Goal: Check status

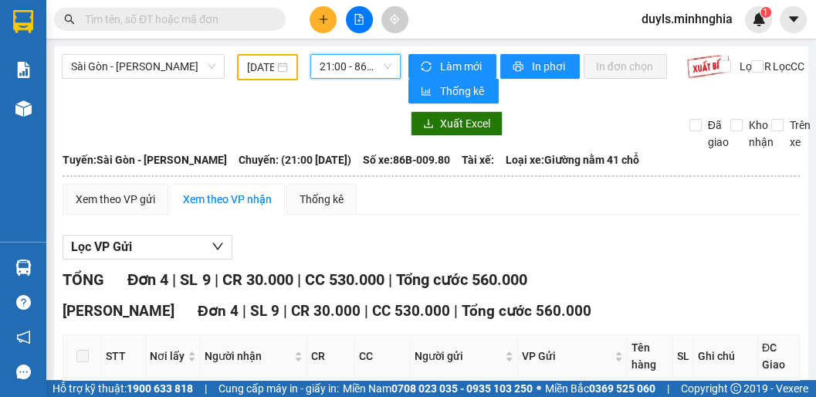
scroll to position [185, 0]
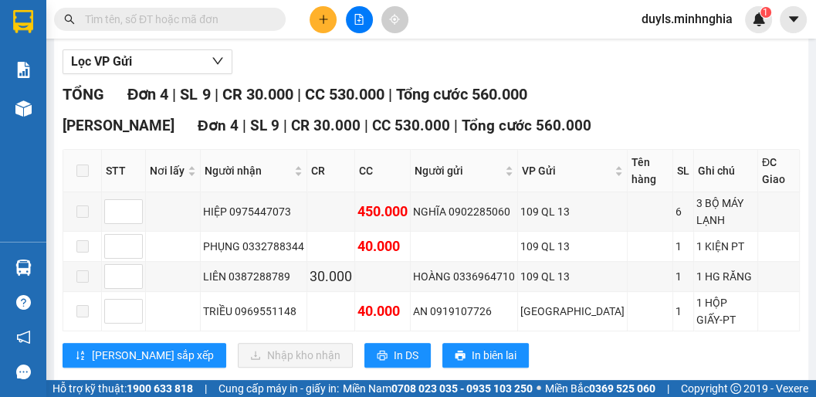
click at [372, 117] on span "CC 530.000" at bounding box center [411, 126] width 78 height 18
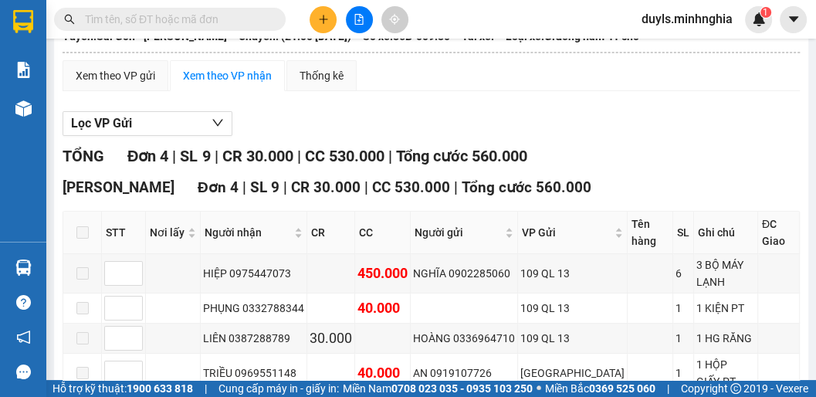
scroll to position [0, 0]
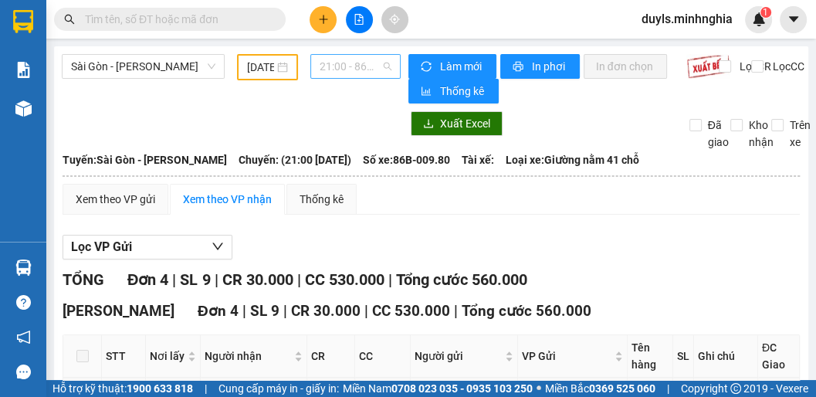
click at [354, 73] on span "21:00 - 86B-009.80" at bounding box center [356, 66] width 72 height 23
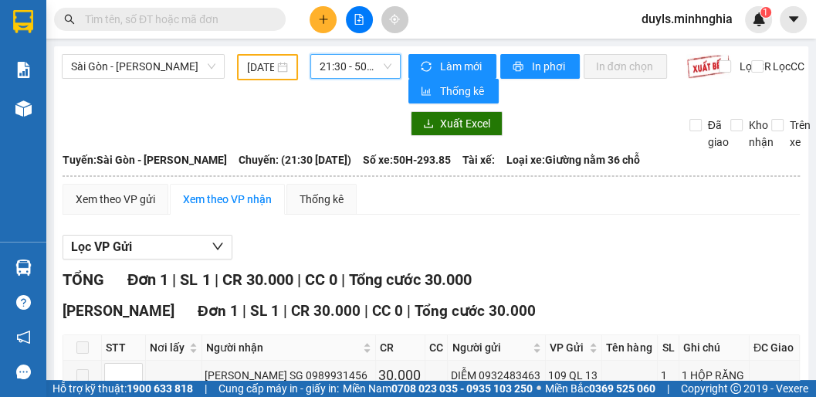
click at [324, 67] on span "21:30 - 50H-293.85" at bounding box center [356, 66] width 72 height 23
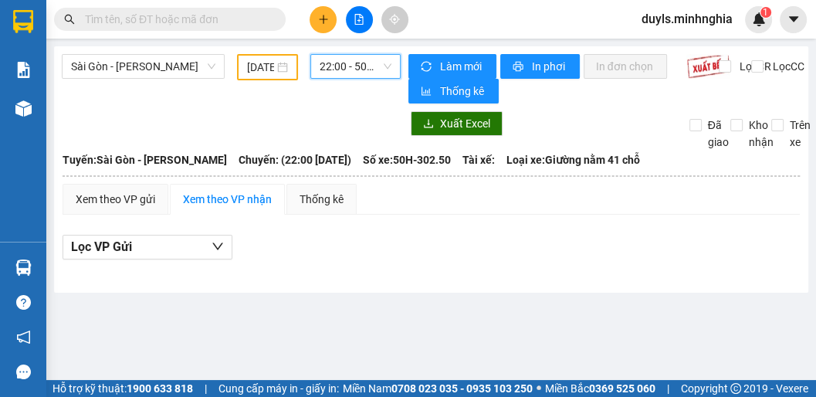
click at [347, 68] on span "22:00 - 50H-302.50" at bounding box center [356, 66] width 72 height 23
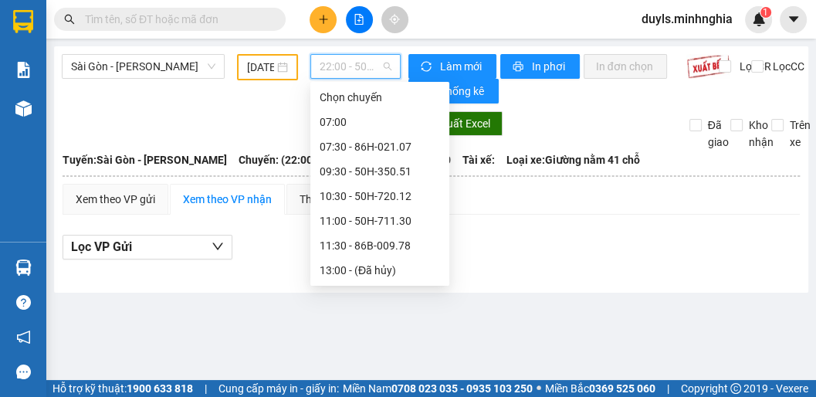
click at [396, 385] on div "21:00 - 86B-009.80" at bounding box center [380, 393] width 120 height 17
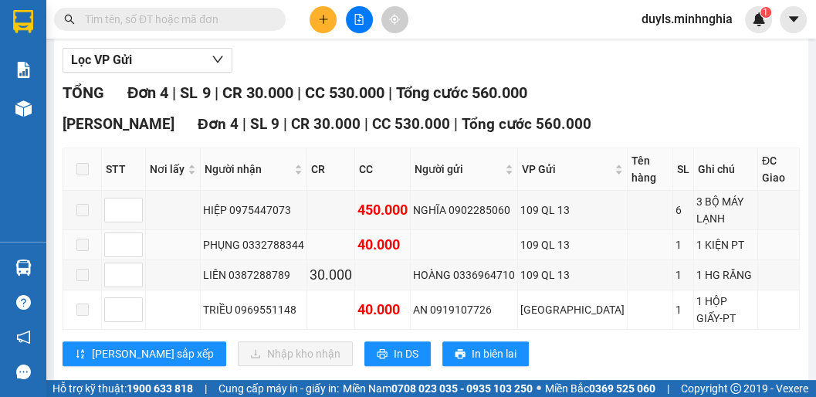
scroll to position [125, 0]
